Goal: Information Seeking & Learning: Compare options

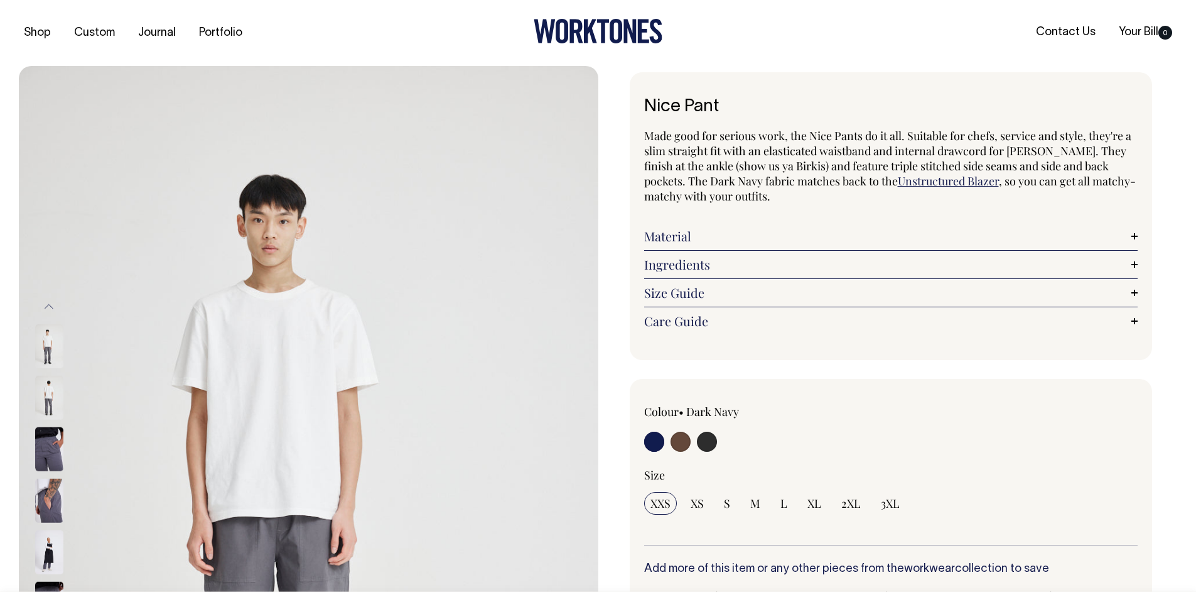
radio input "true"
select select "Charcoal"
click at [683, 443] on input "radio" at bounding box center [681, 441] width 20 height 20
radio input "true"
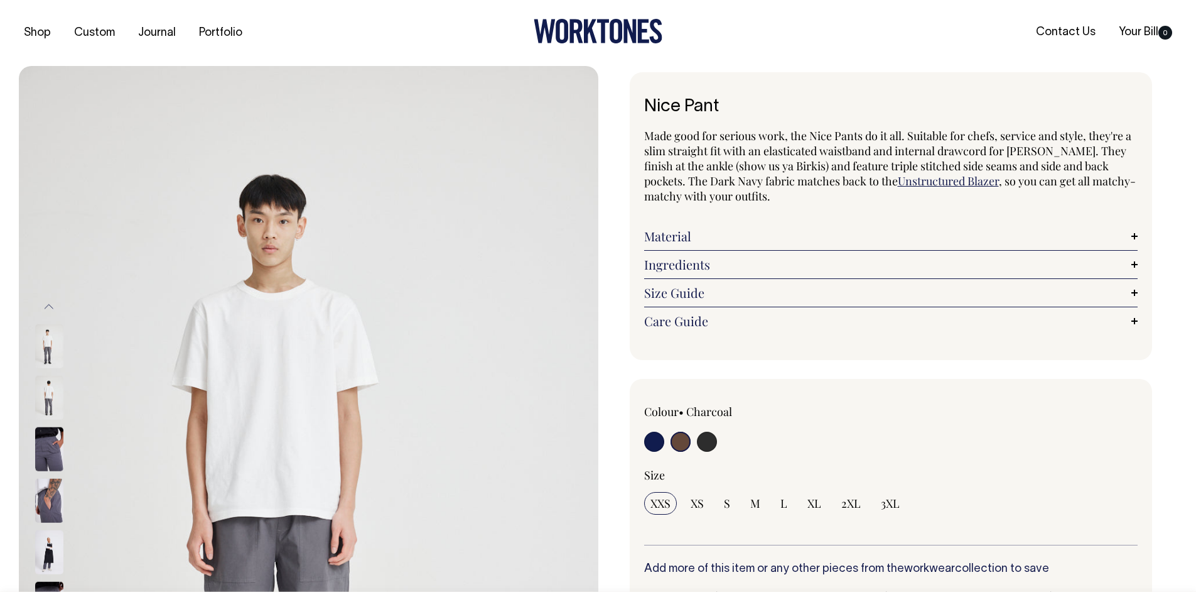
radio input "false"
radio input "true"
select select "Chocolate"
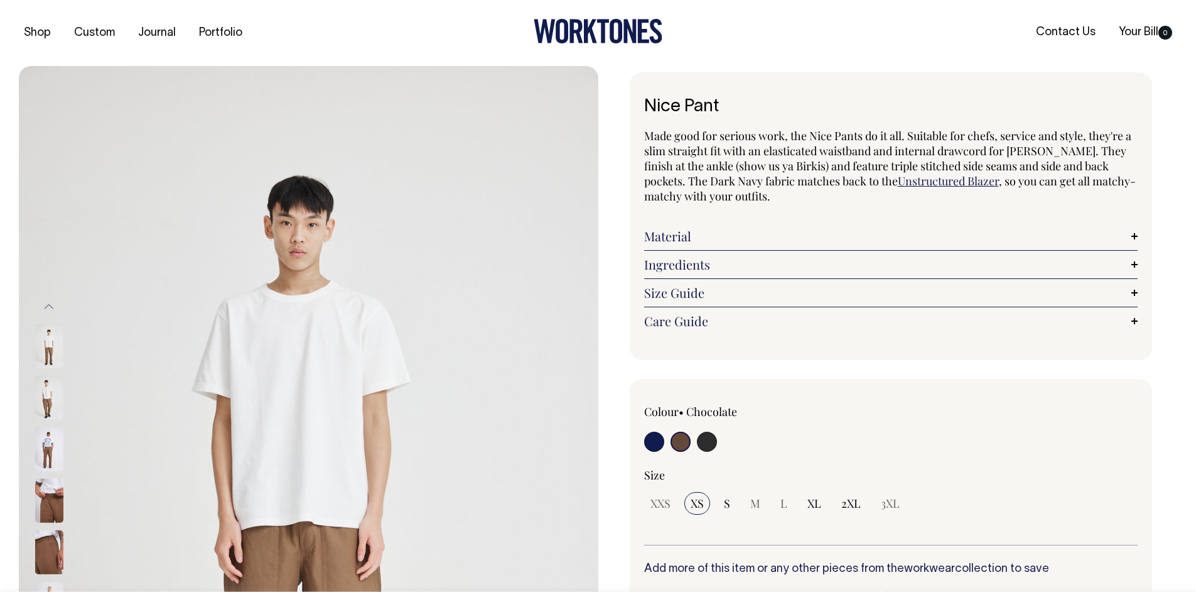
click at [703, 443] on input "radio" at bounding box center [707, 441] width 20 height 20
radio input "true"
select select "Charcoal"
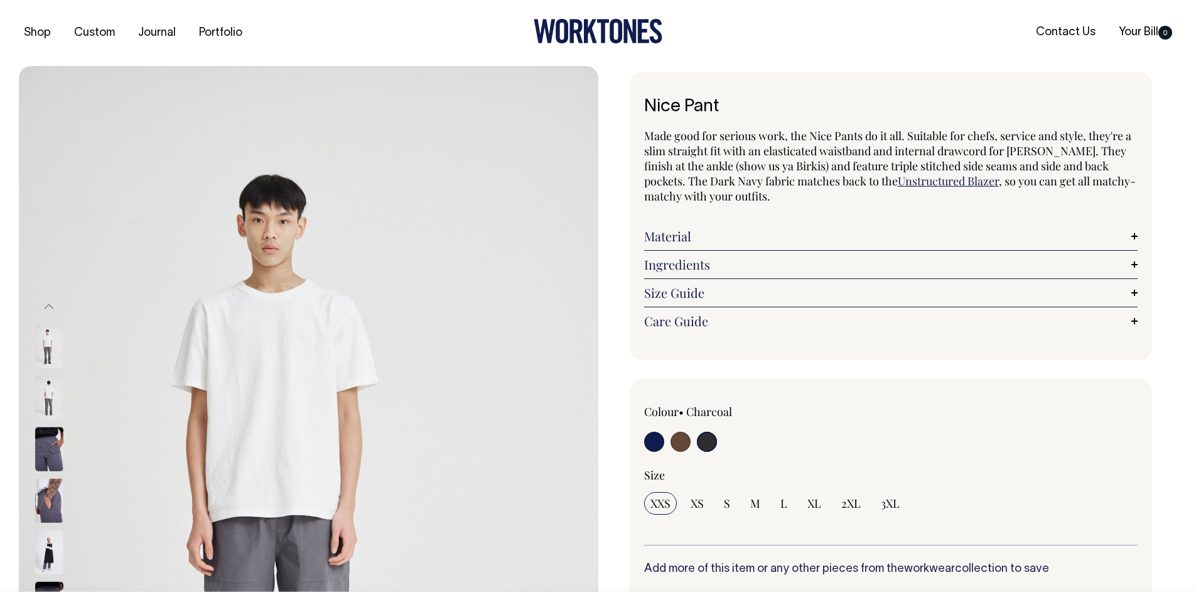
click at [653, 445] on input "radio" at bounding box center [654, 441] width 20 height 20
radio input "true"
select select "Dark Navy"
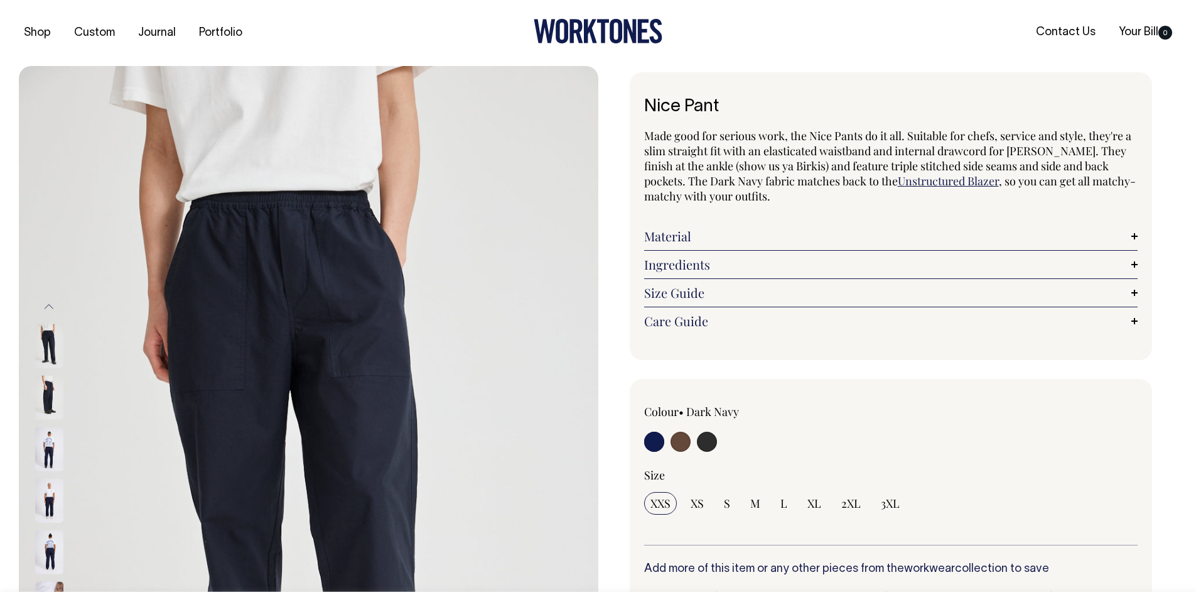
click at [681, 445] on input "radio" at bounding box center [681, 441] width 20 height 20
radio input "true"
radio input "false"
radio input "true"
select select "Chocolate"
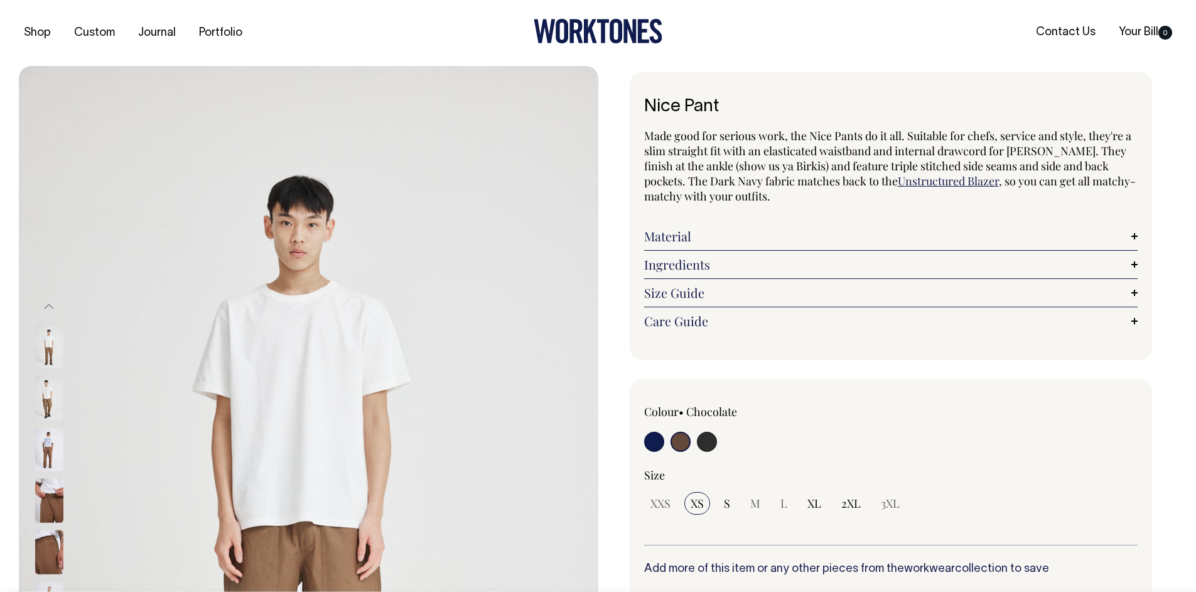
select select "Chocolate"
click at [702, 448] on input "radio" at bounding box center [707, 441] width 20 height 20
radio input "true"
select select "Charcoal"
